Goal: Information Seeking & Learning: Learn about a topic

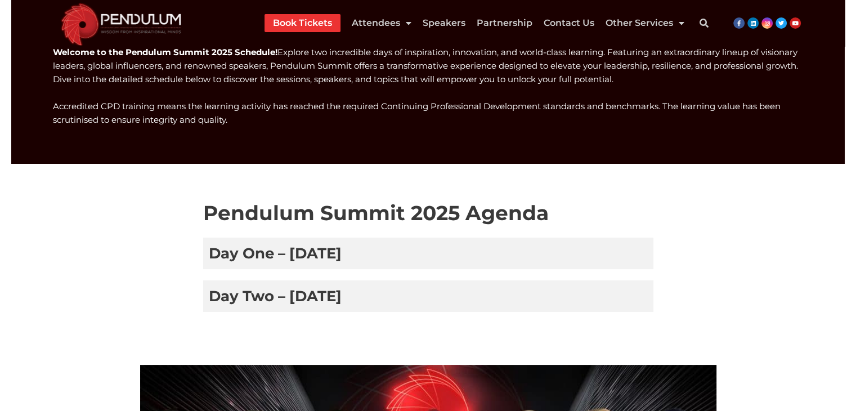
scroll to position [164, 0]
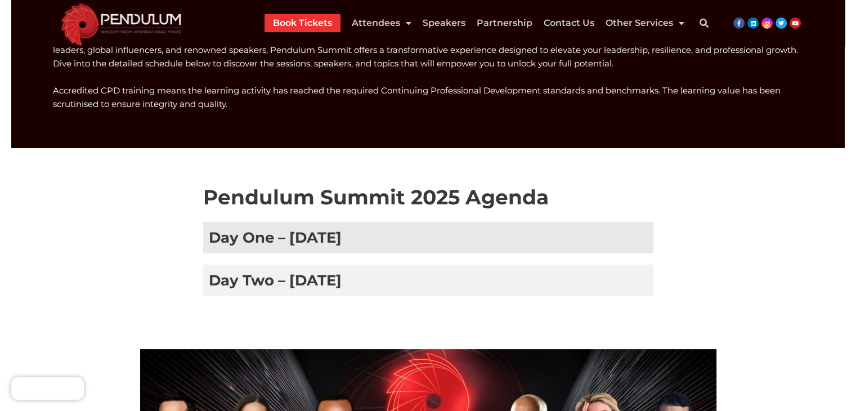
click at [435, 245] on h3 "Day One – 8 January 2025" at bounding box center [428, 238] width 450 height 32
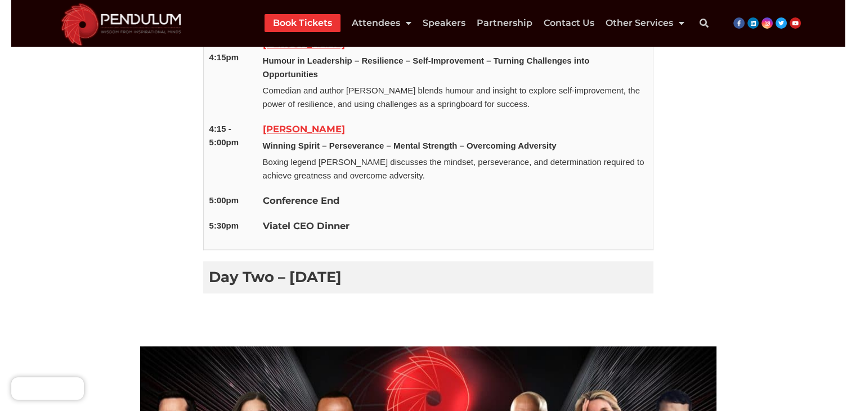
scroll to position [940, 0]
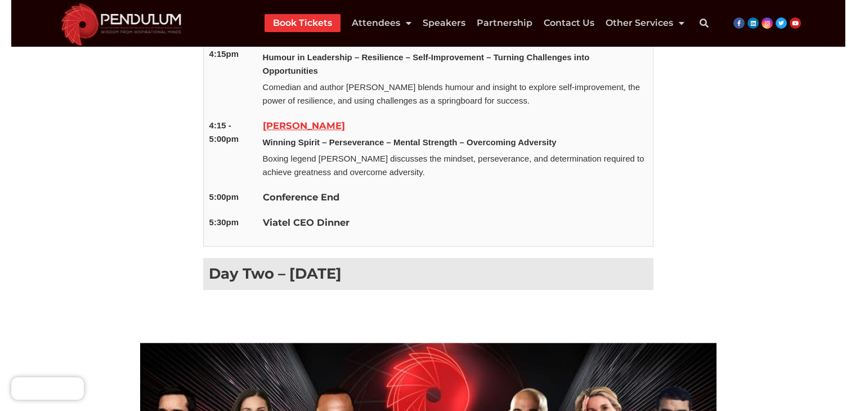
click at [335, 264] on h3 "Day Two – 9 January 2025" at bounding box center [428, 274] width 450 height 32
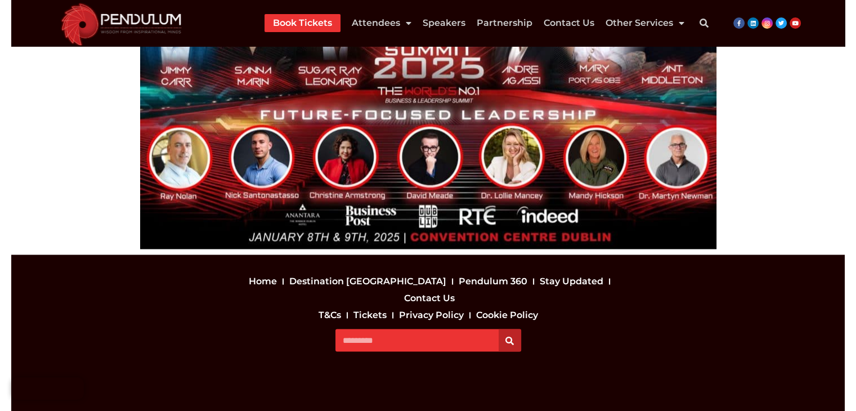
scroll to position [2118, 0]
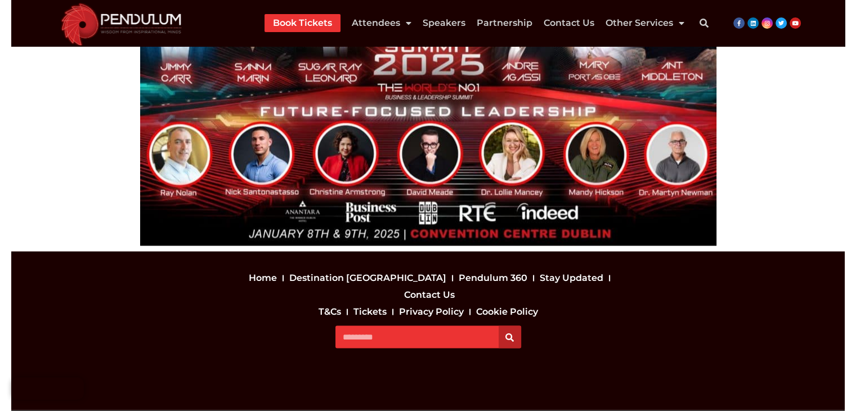
click at [379, 303] on link "Tickets" at bounding box center [370, 311] width 39 height 17
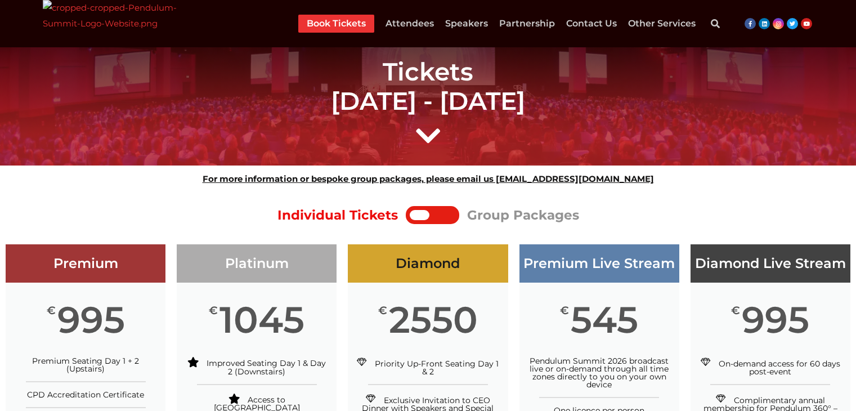
click at [448, 216] on div at bounding box center [443, 215] width 23 height 10
drag, startPoint x: 419, startPoint y: 217, endPoint x: 450, endPoint y: 218, distance: 31.0
click at [450, 218] on div at bounding box center [433, 215] width 46 height 10
click at [450, 218] on div at bounding box center [443, 215] width 23 height 10
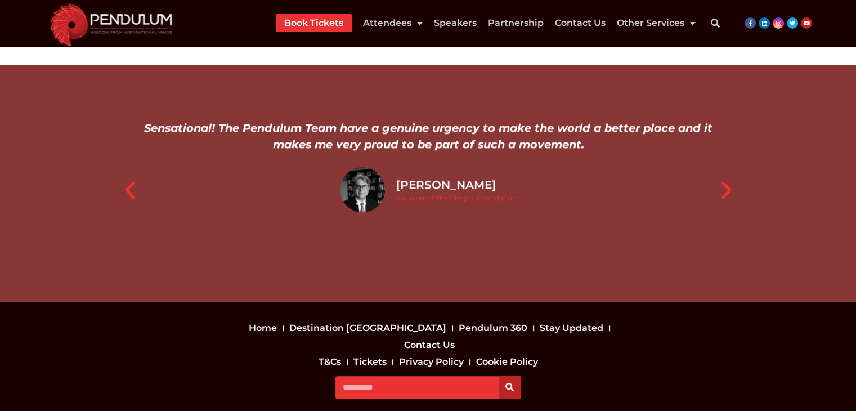
scroll to position [1042, 0]
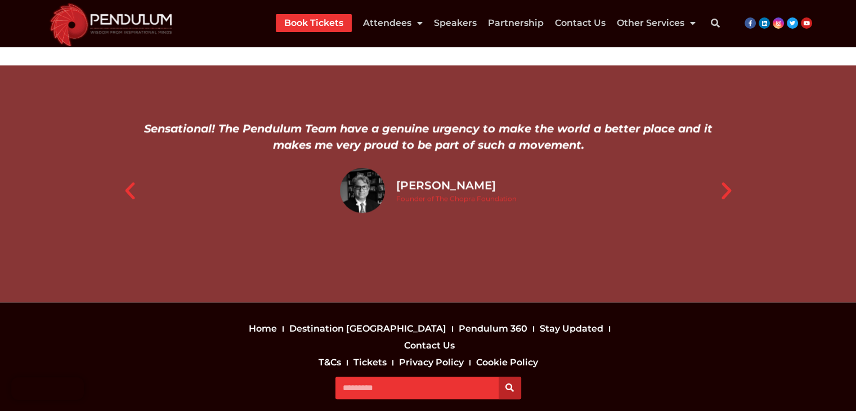
click at [335, 354] on link "T&Cs" at bounding box center [330, 362] width 28 height 17
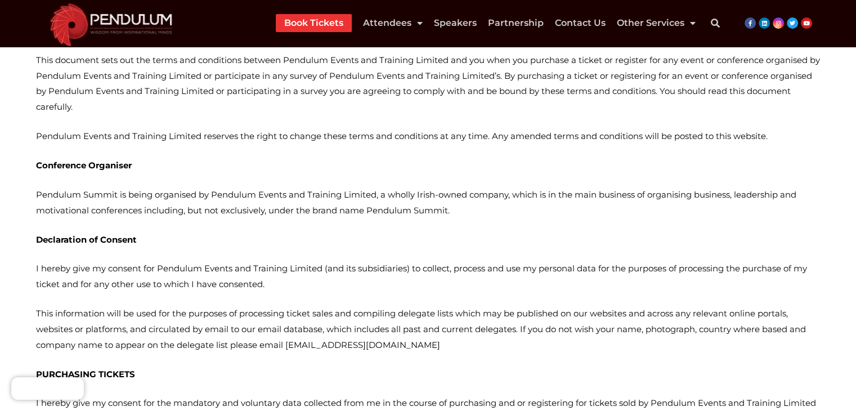
scroll to position [279, 0]
click at [387, 193] on p "Pendulum Summit is being organised by Pendulum Events and Training Limited, a w…" at bounding box center [428, 202] width 784 height 32
drag, startPoint x: 378, startPoint y: 195, endPoint x: 214, endPoint y: 183, distance: 164.3
copy p "Pendulum Events and Training Limited"
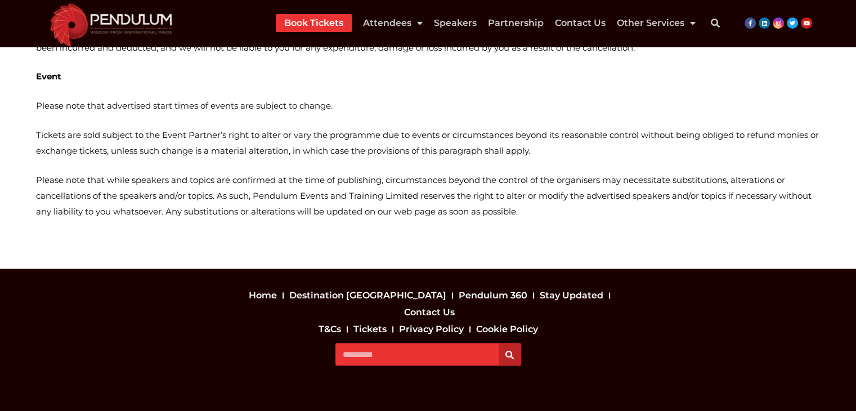
scroll to position [6234, 0]
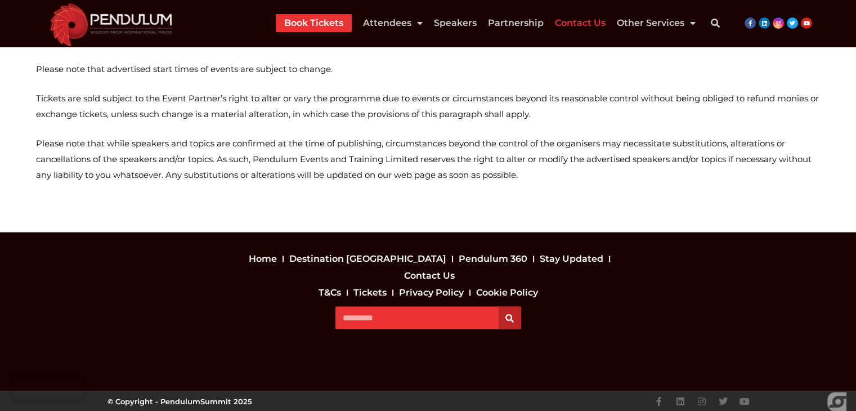
click at [591, 24] on link "Contact Us" at bounding box center [580, 23] width 51 height 18
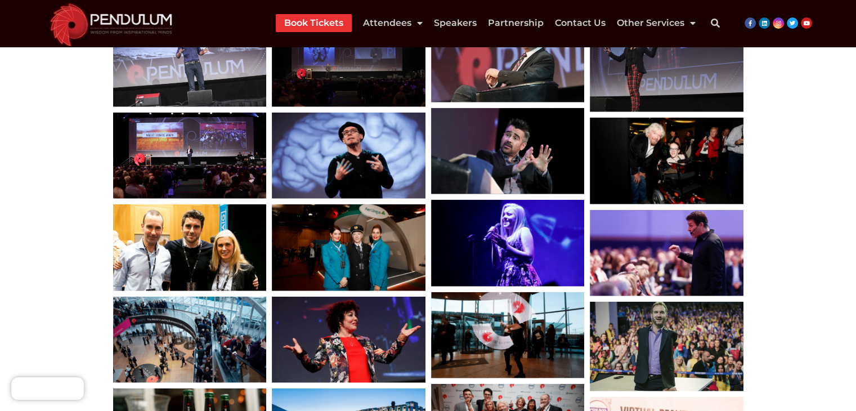
scroll to position [2511, 0]
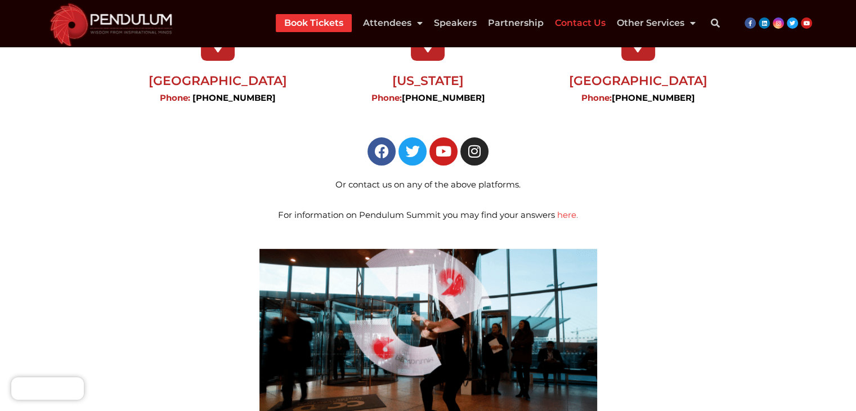
scroll to position [304, 0]
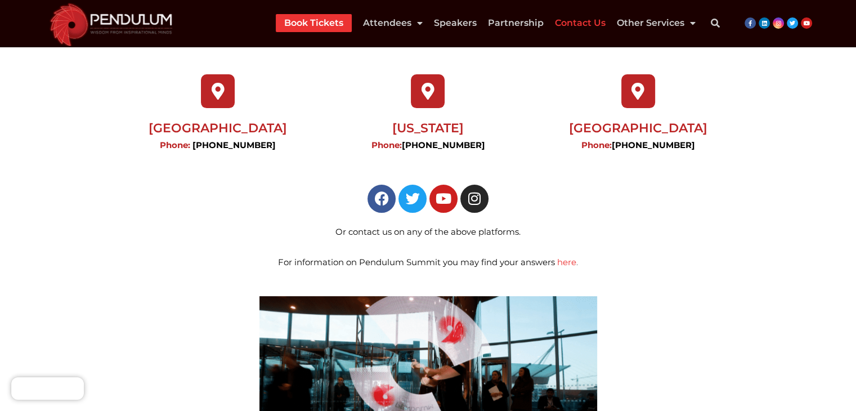
click at [565, 257] on link "here" at bounding box center [566, 262] width 19 height 11
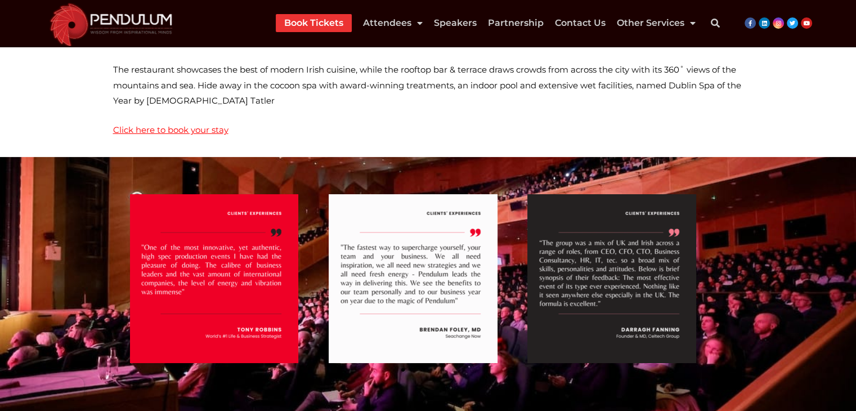
scroll to position [3787, 0]
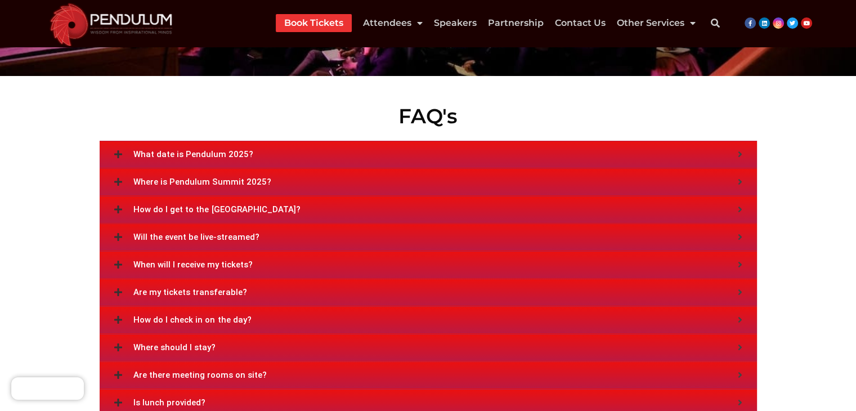
scroll to position [4130, 0]
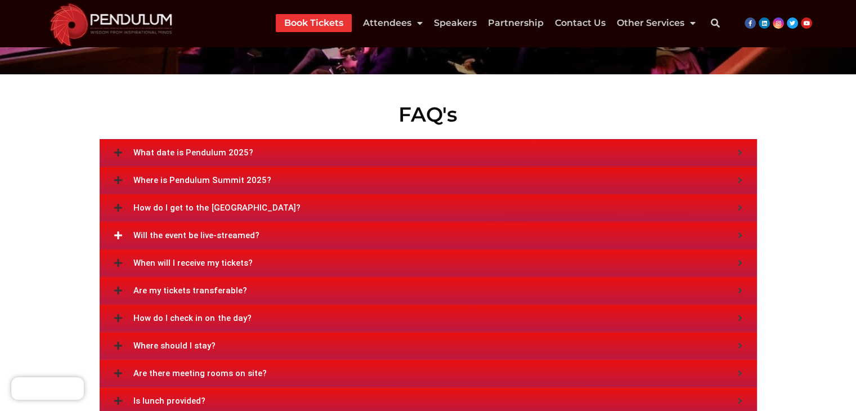
click at [161, 231] on span "Will the event be live-streamed?" at bounding box center [435, 235] width 605 height 8
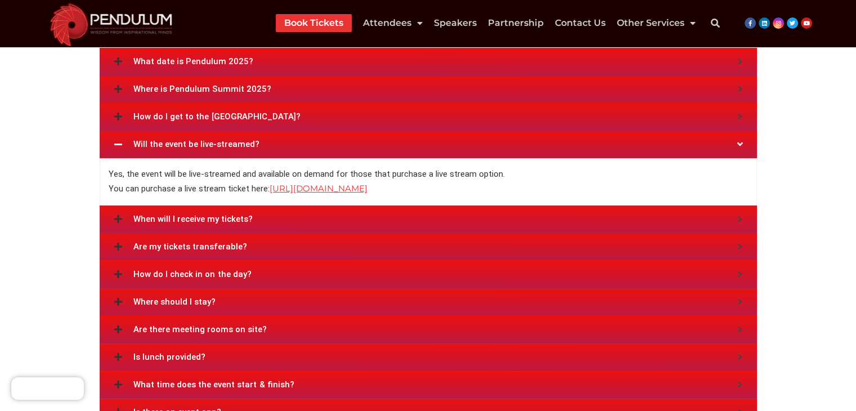
scroll to position [4226, 0]
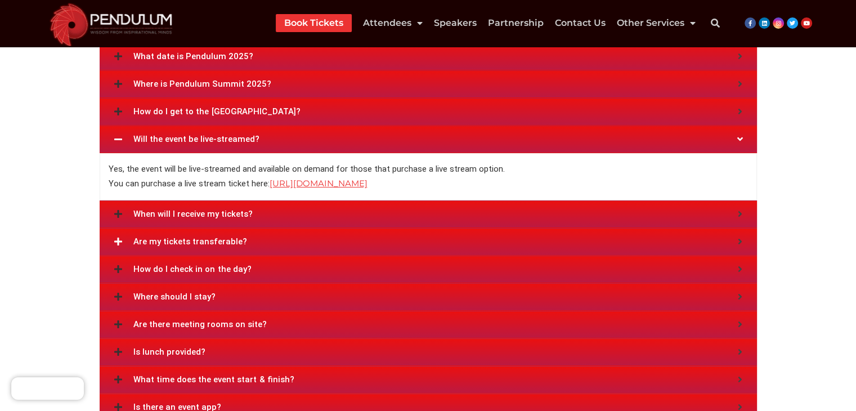
click at [140, 228] on div "Are my tickets transferable?" at bounding box center [428, 242] width 657 height 28
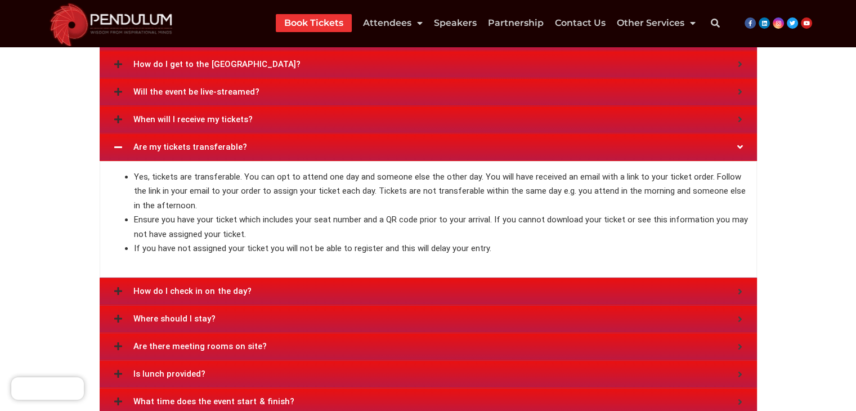
scroll to position [4275, 0]
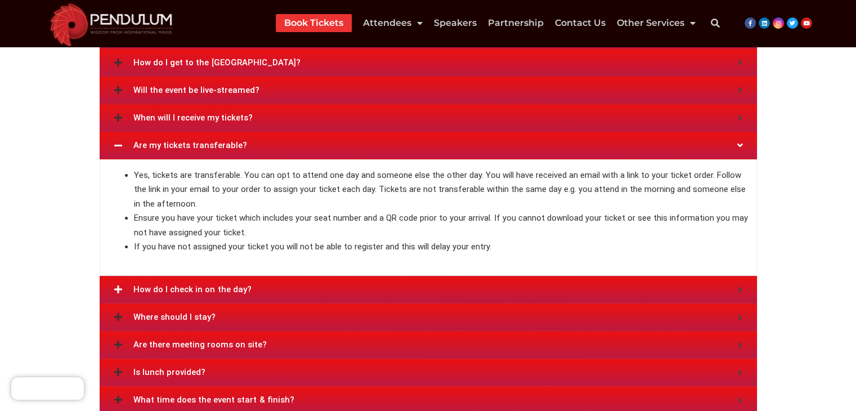
click at [165, 285] on span "How do I check in on the day?" at bounding box center [435, 289] width 605 height 8
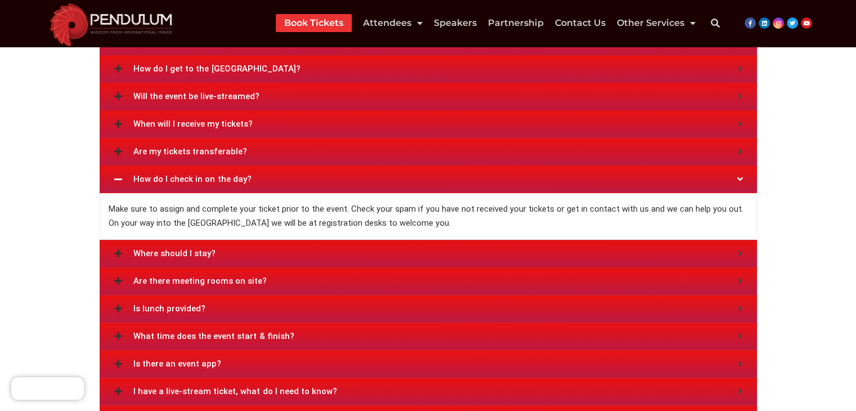
scroll to position [4271, 0]
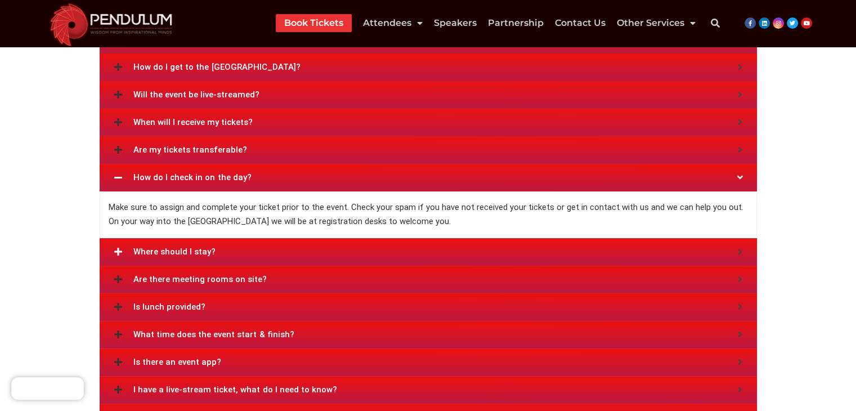
click at [129, 238] on div "Where should I stay?" at bounding box center [428, 252] width 657 height 28
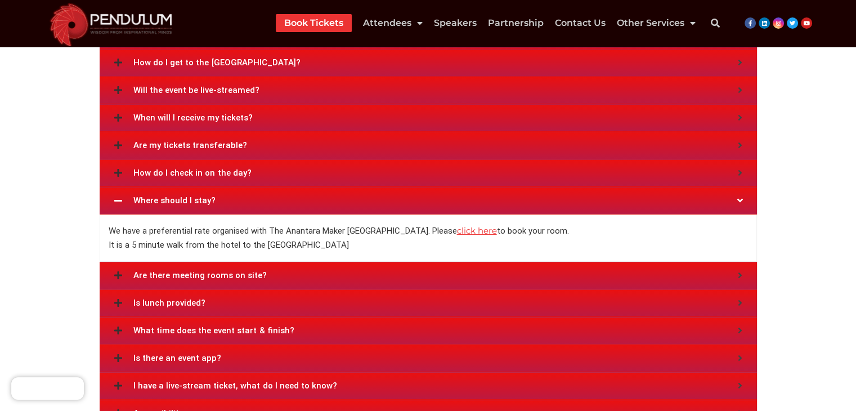
scroll to position [4278, 0]
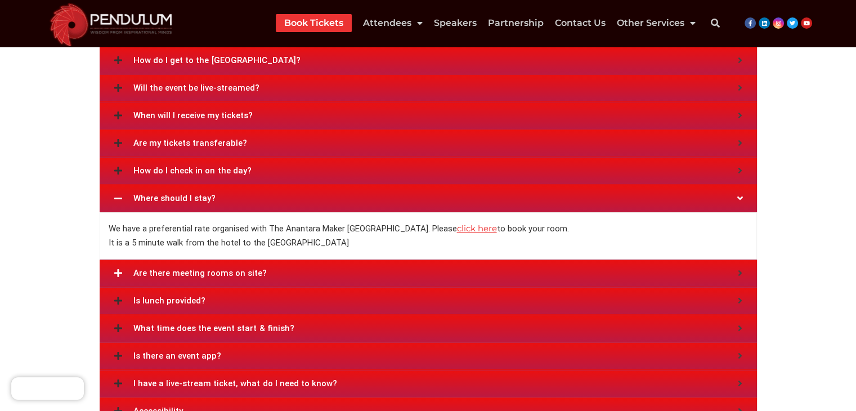
click at [133, 269] on span "Are there meeting rooms on site?" at bounding box center [435, 273] width 605 height 8
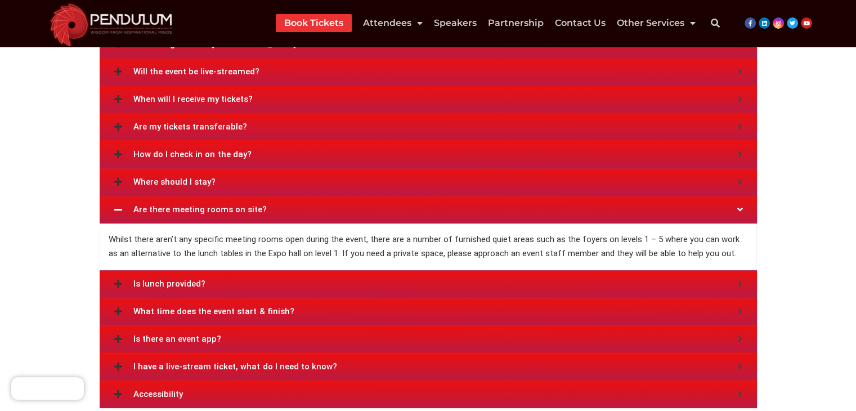
scroll to position [4294, 0]
click at [146, 280] on span "Is lunch provided?" at bounding box center [435, 284] width 605 height 8
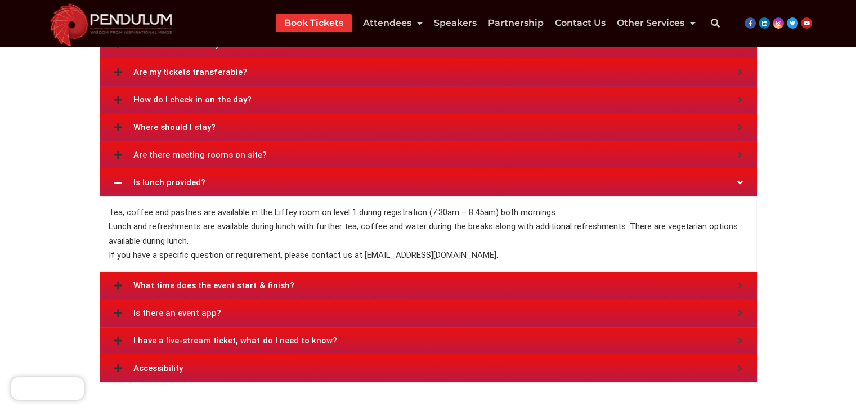
scroll to position [4350, 0]
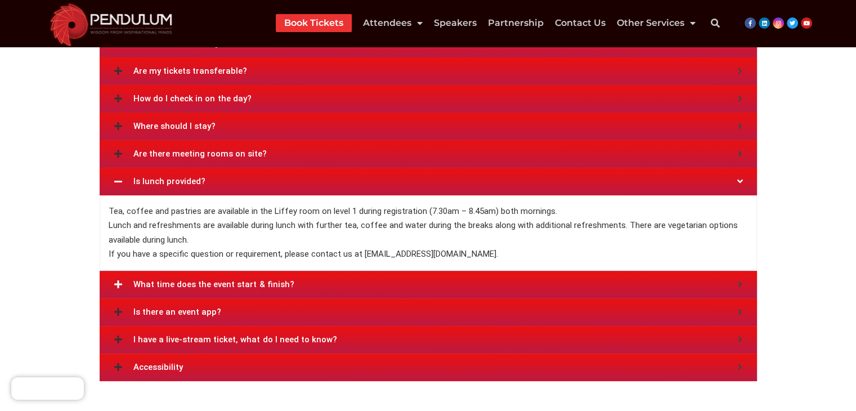
click at [154, 280] on span "What time does the event start & finish?" at bounding box center [435, 284] width 605 height 8
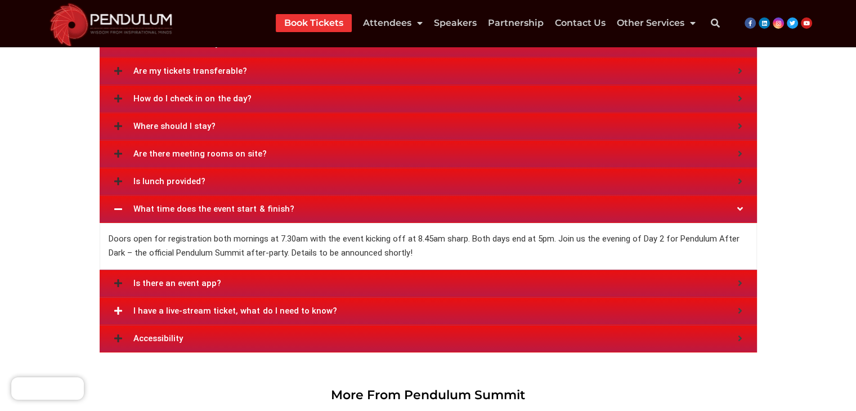
click at [173, 297] on div "I have a live-stream ticket, what do I need to know?" at bounding box center [428, 311] width 657 height 28
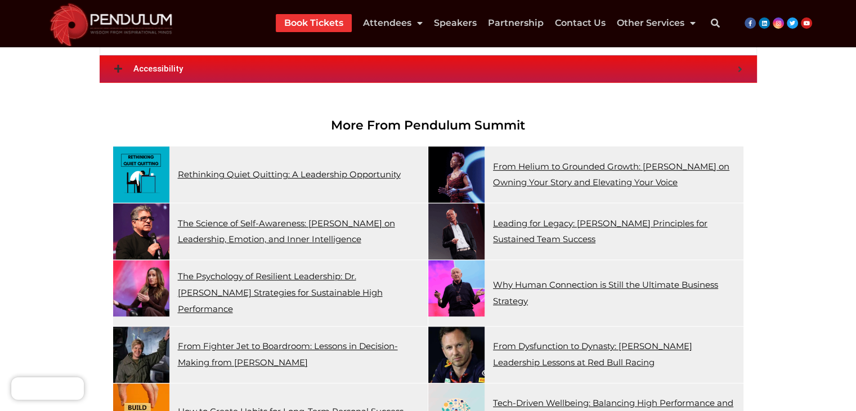
scroll to position [4749, 0]
